Goal: Task Accomplishment & Management: Complete application form

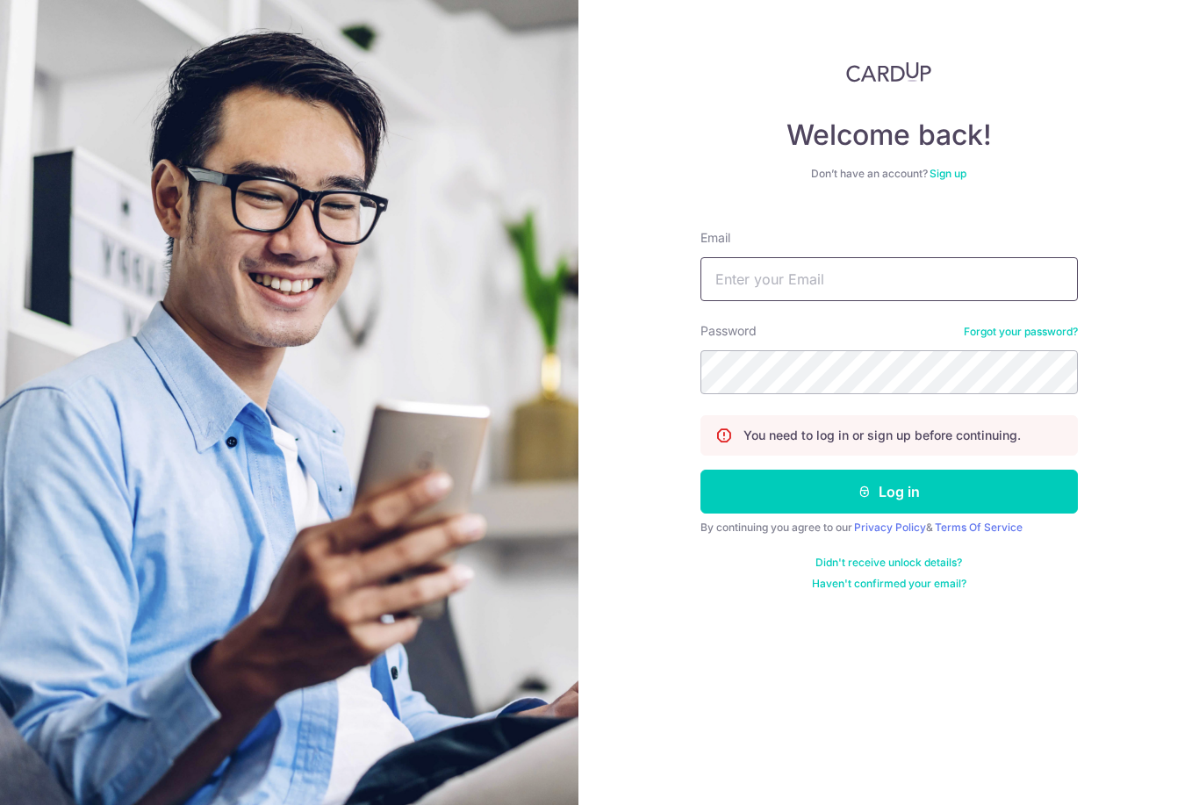
click at [944, 277] on input "Email" at bounding box center [888, 279] width 377 height 44
type input "C.t.h.paynter@gmail.com"
click at [888, 491] on button "Log in" at bounding box center [888, 491] width 377 height 44
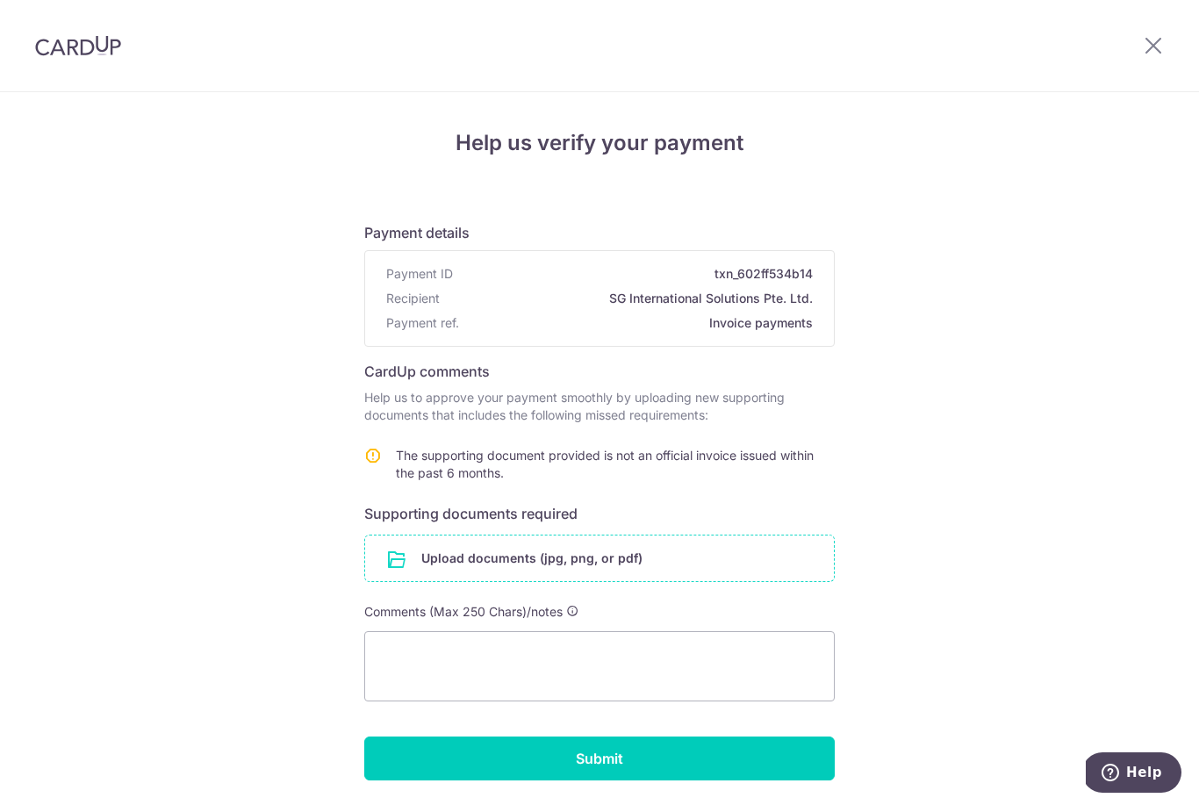
click at [427, 566] on input "file" at bounding box center [599, 558] width 469 height 46
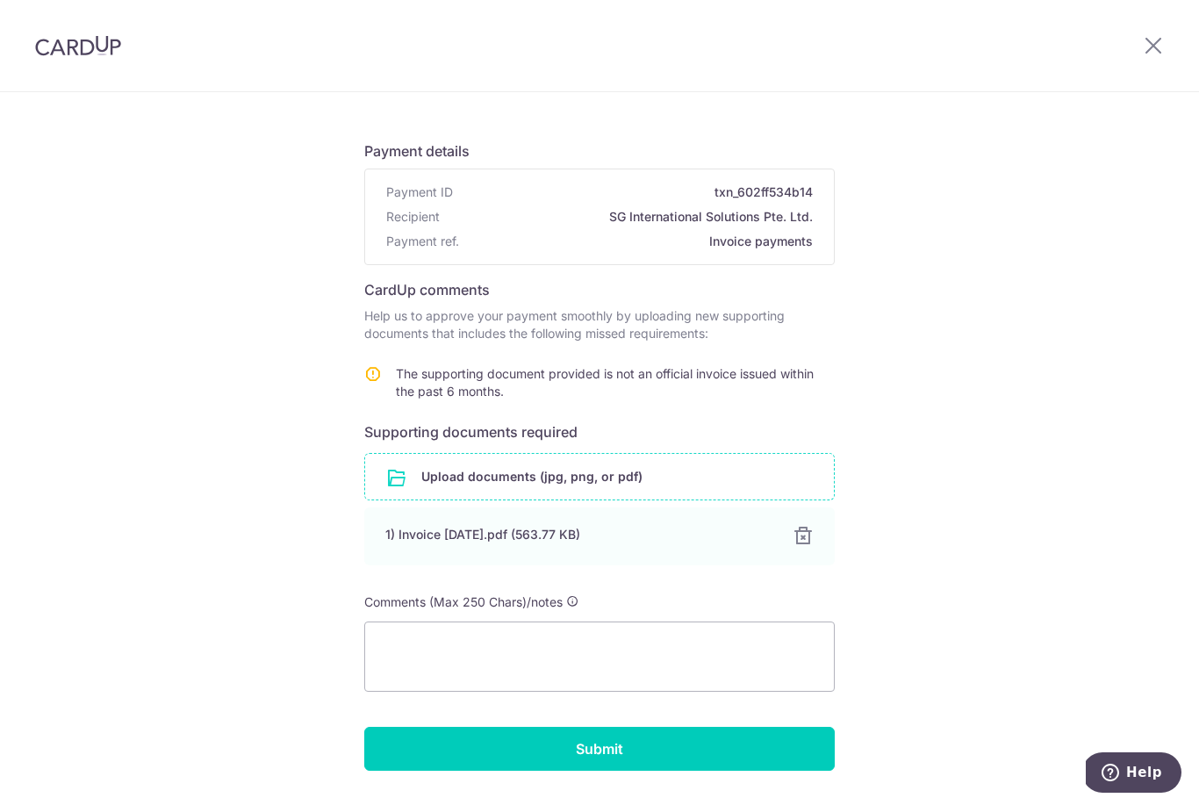
scroll to position [81, 0]
click at [713, 656] on textarea at bounding box center [599, 657] width 470 height 70
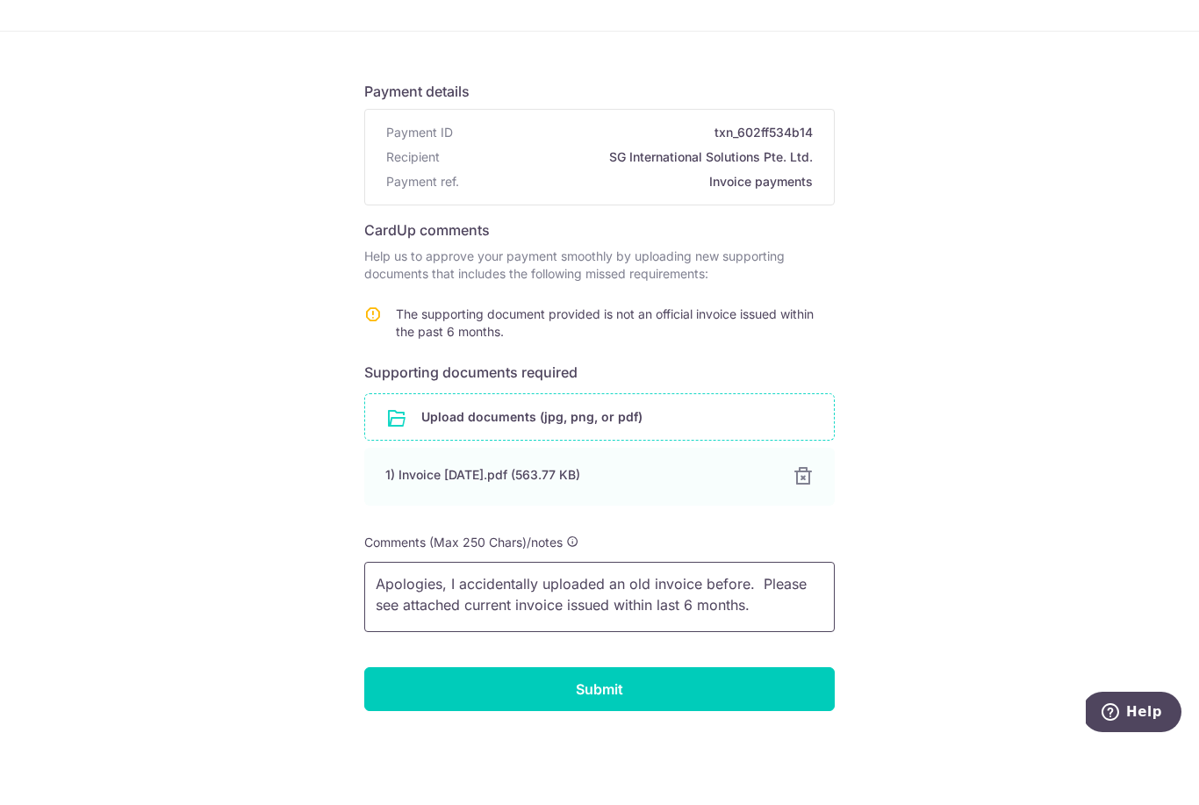
scroll to position [44, 0]
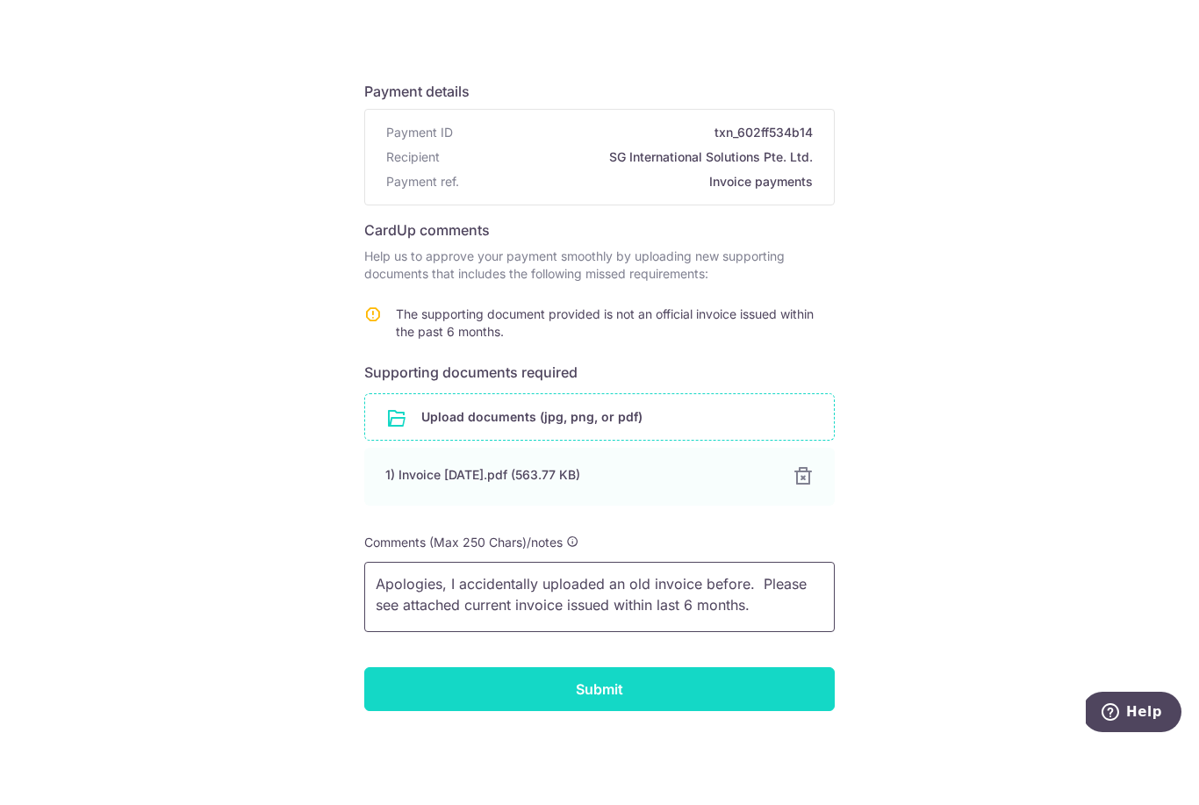
type textarea "Apologies, I accidentally uploaded an old invoice before. Please see attached c…"
click at [596, 727] on input "Submit" at bounding box center [599, 749] width 470 height 44
